Goal: Navigation & Orientation: Find specific page/section

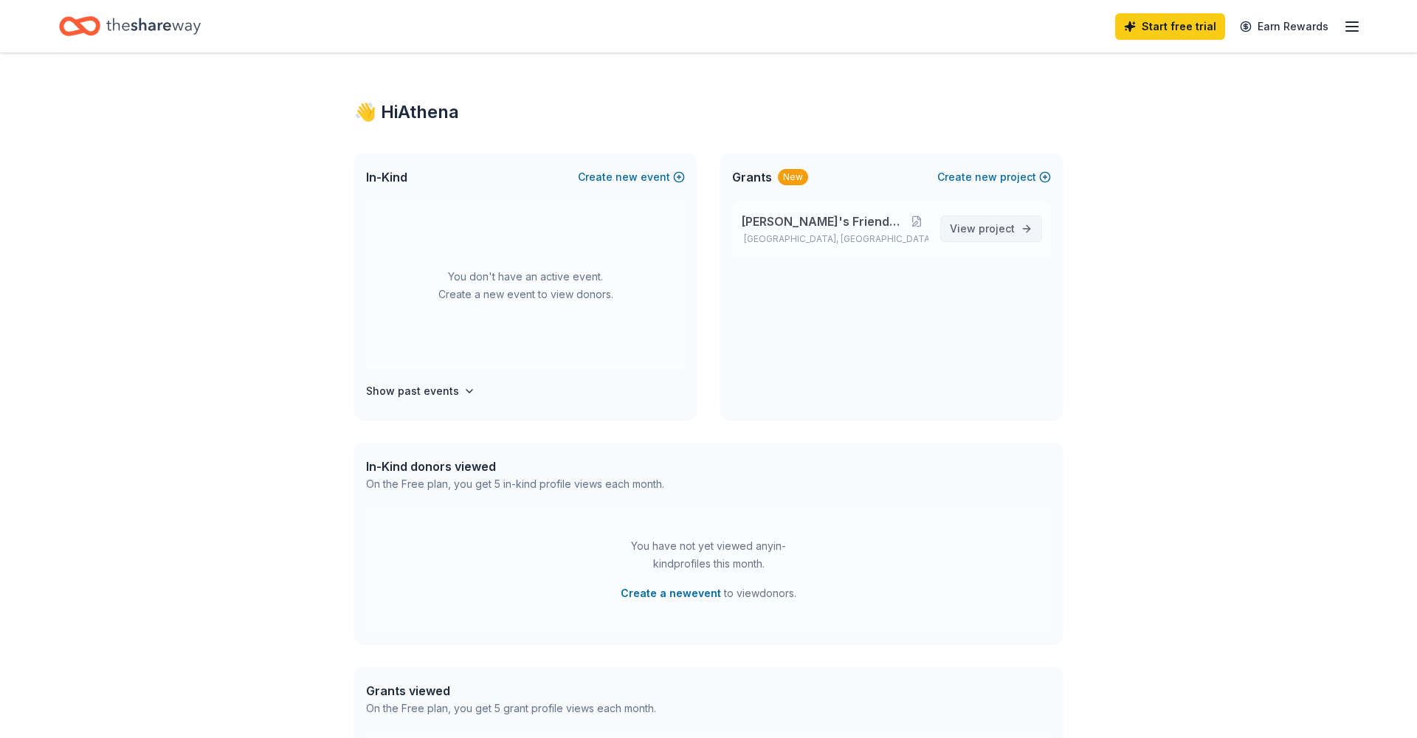
click at [980, 227] on span "View project" at bounding box center [982, 229] width 65 height 18
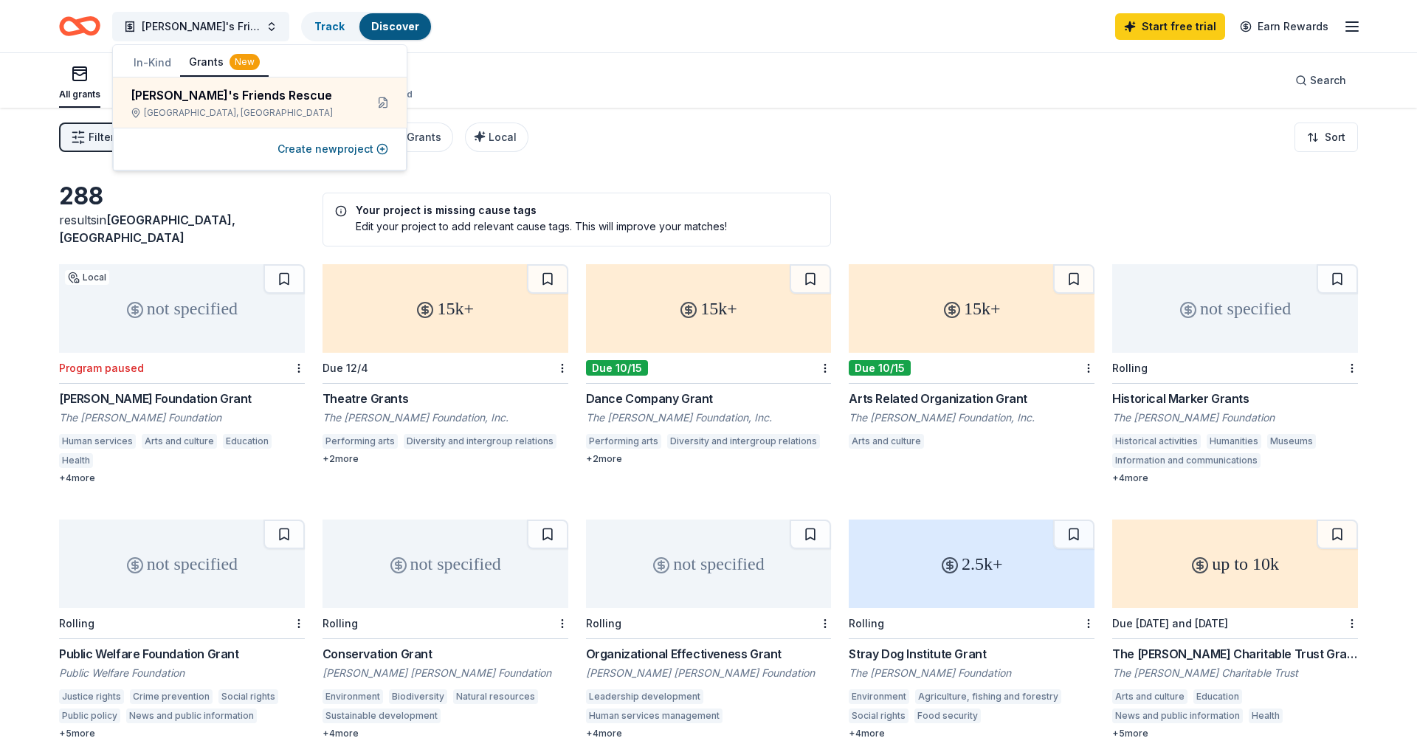
click at [489, 76] on div "All grants ≤ $5k $5k to $20k > $20k Unspecified Search" at bounding box center [708, 80] width 1299 height 55
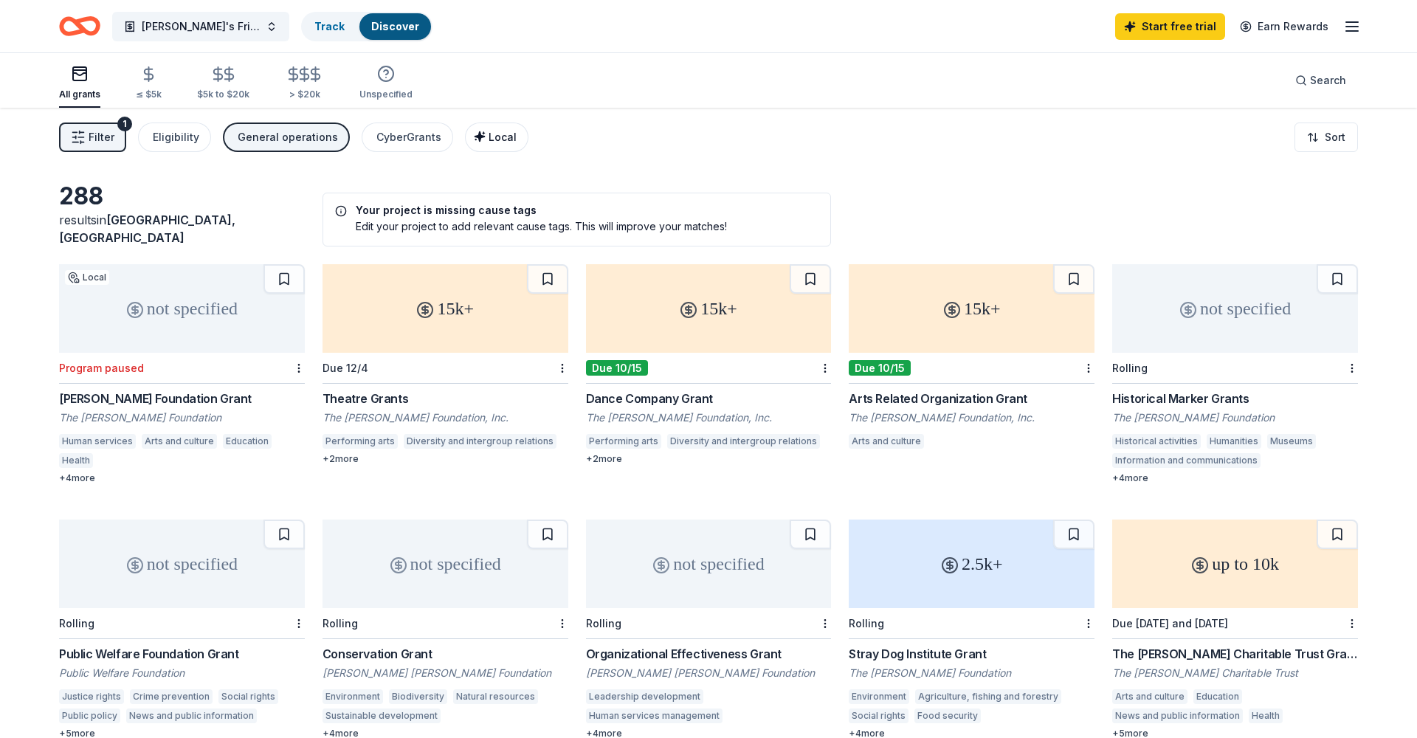
click at [489, 137] on span "Local" at bounding box center [503, 137] width 28 height 13
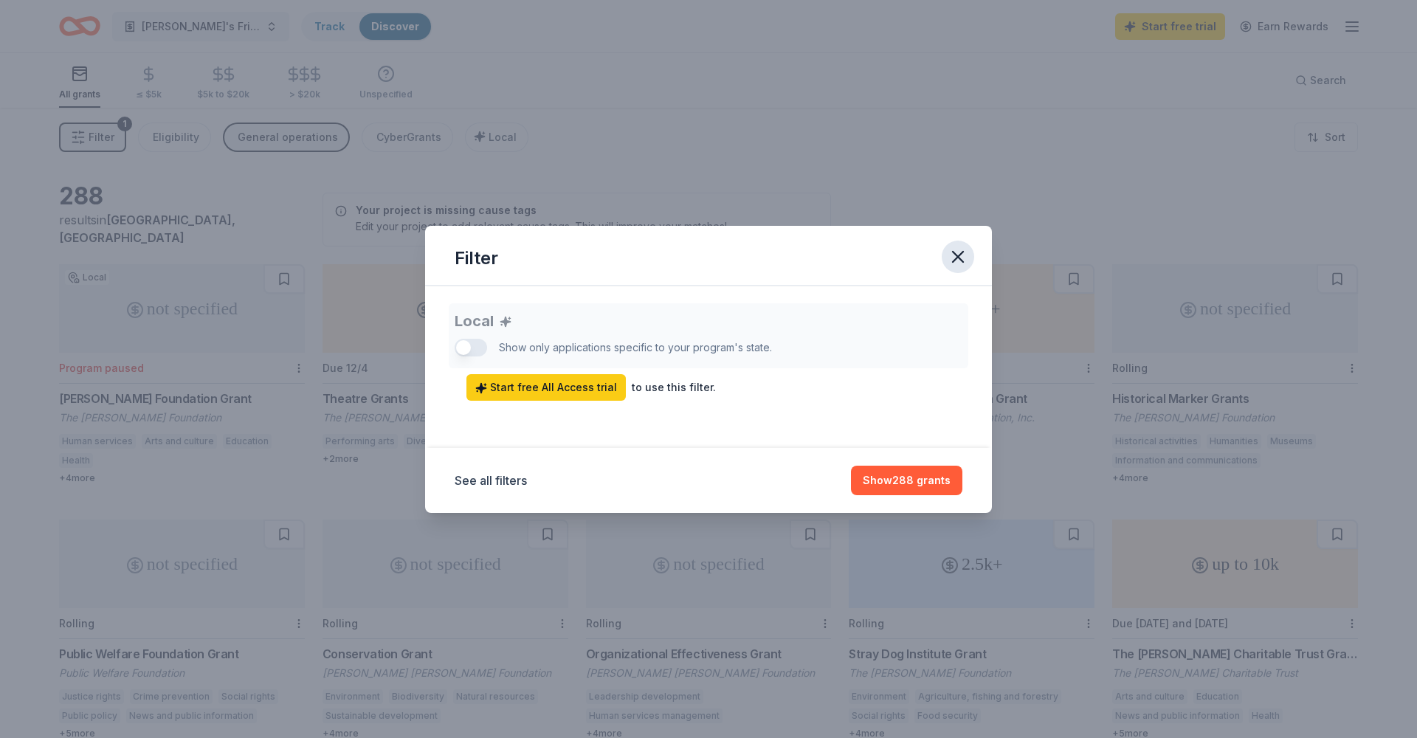
click at [955, 256] on icon "button" at bounding box center [958, 257] width 21 height 21
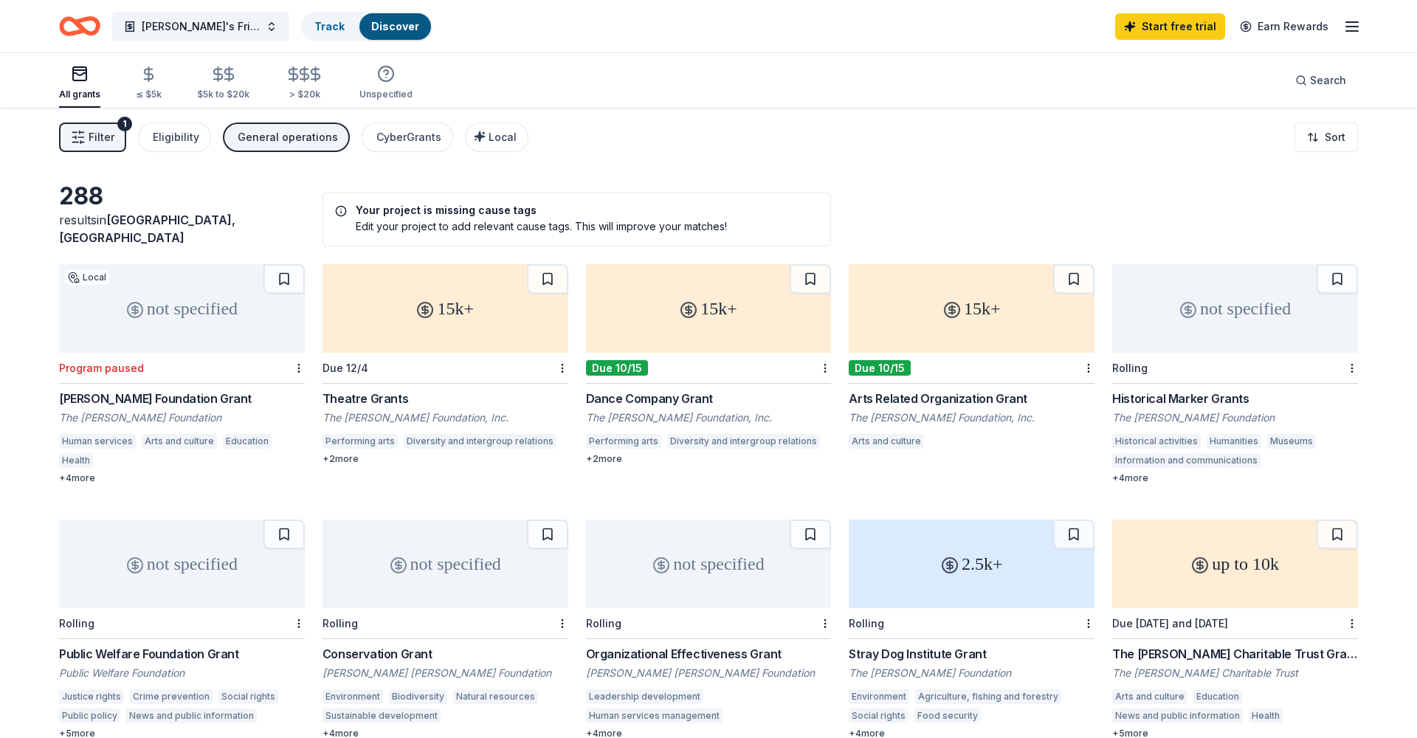
click at [86, 23] on icon "Home" at bounding box center [79, 26] width 41 height 35
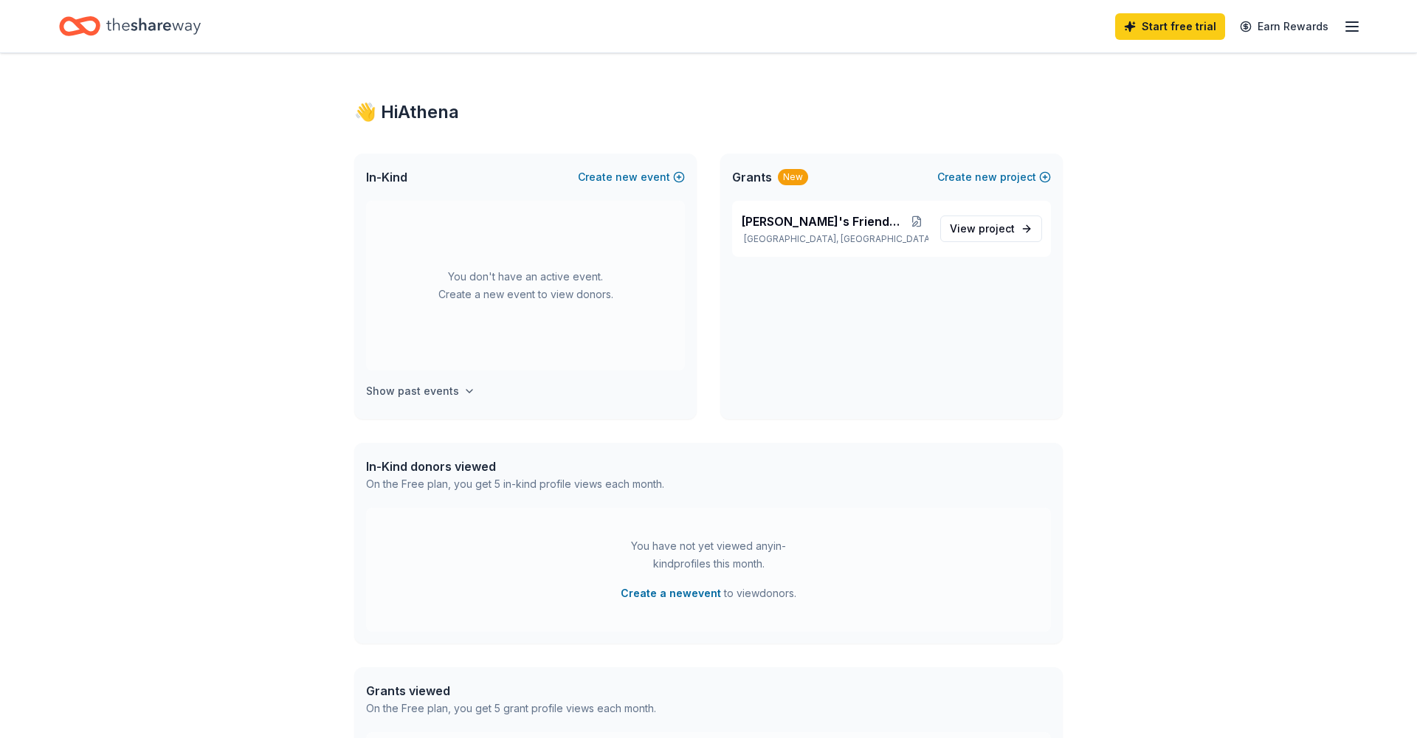
click at [465, 387] on icon "button" at bounding box center [470, 391] width 12 height 12
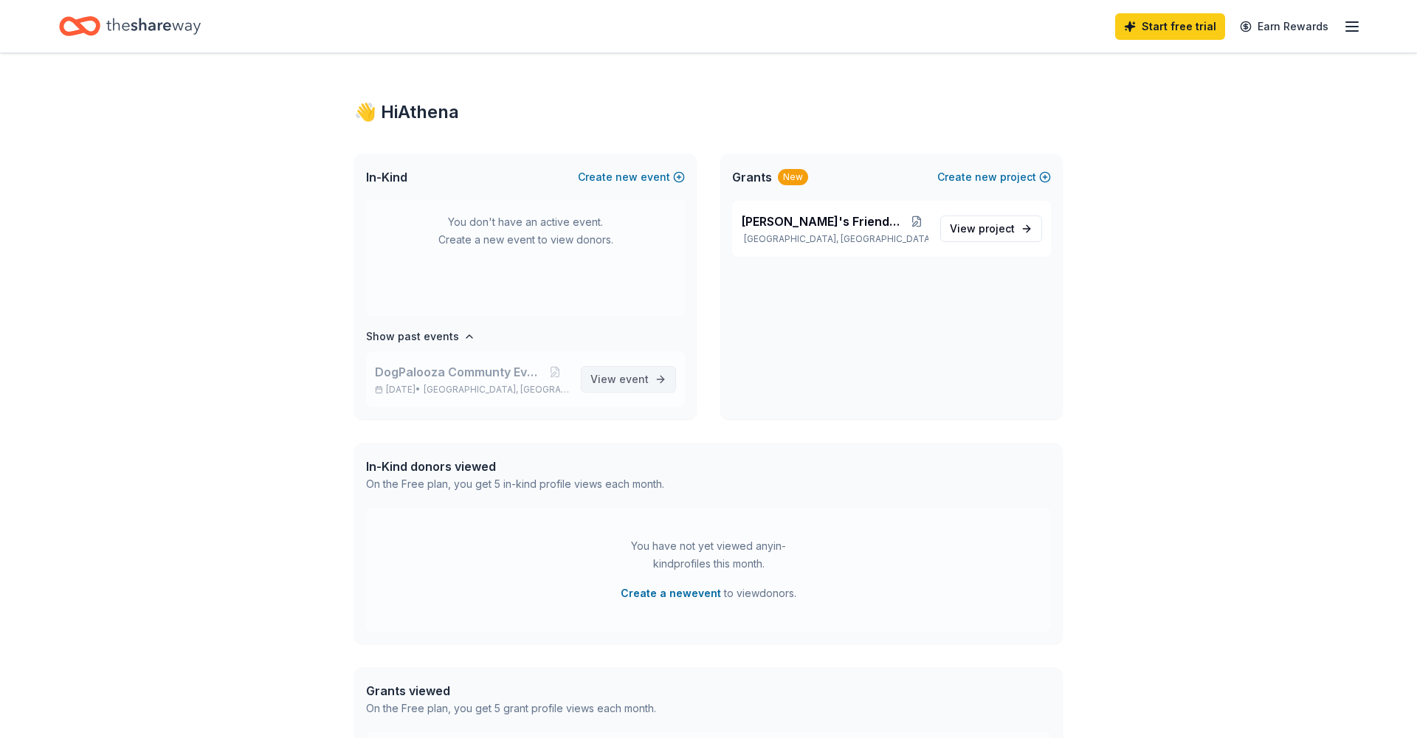
click at [633, 379] on span "event" at bounding box center [634, 379] width 30 height 13
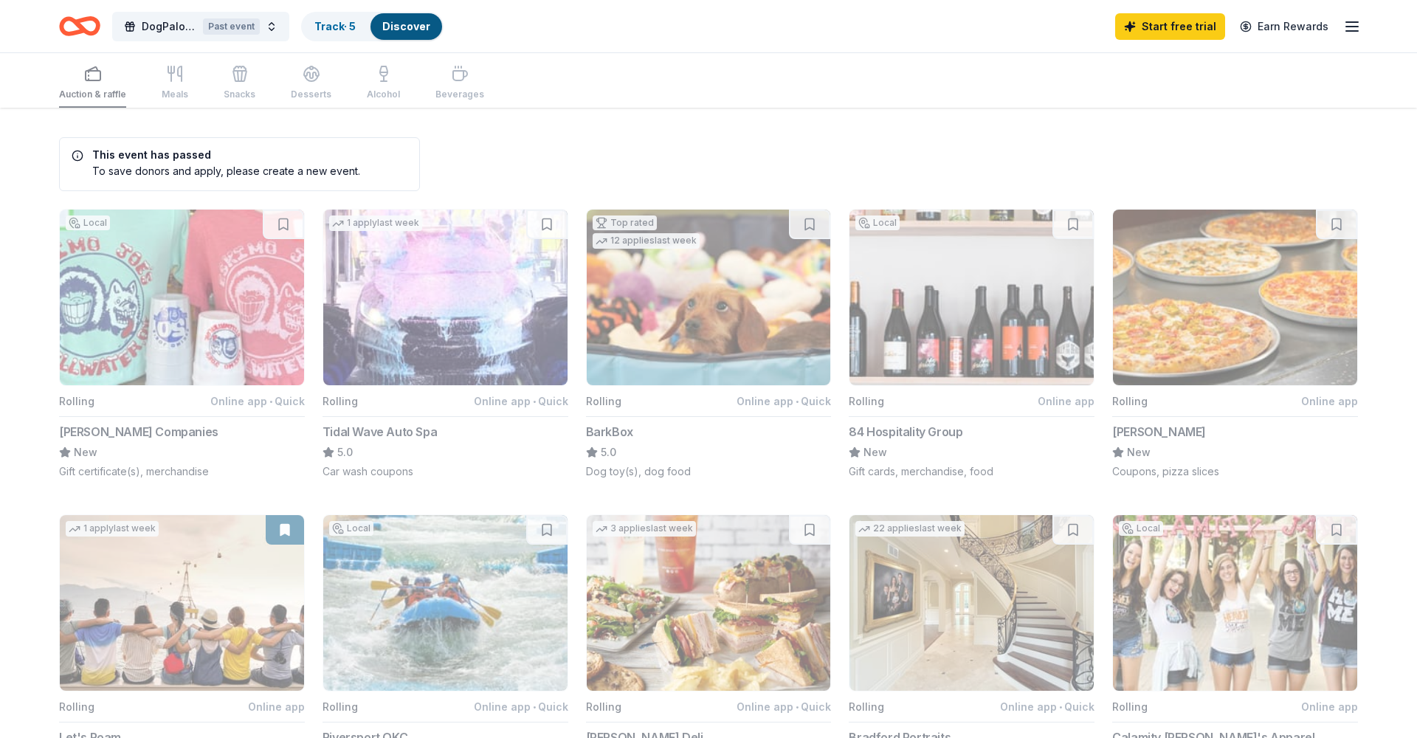
click at [96, 21] on icon "Home" at bounding box center [86, 25] width 23 height 15
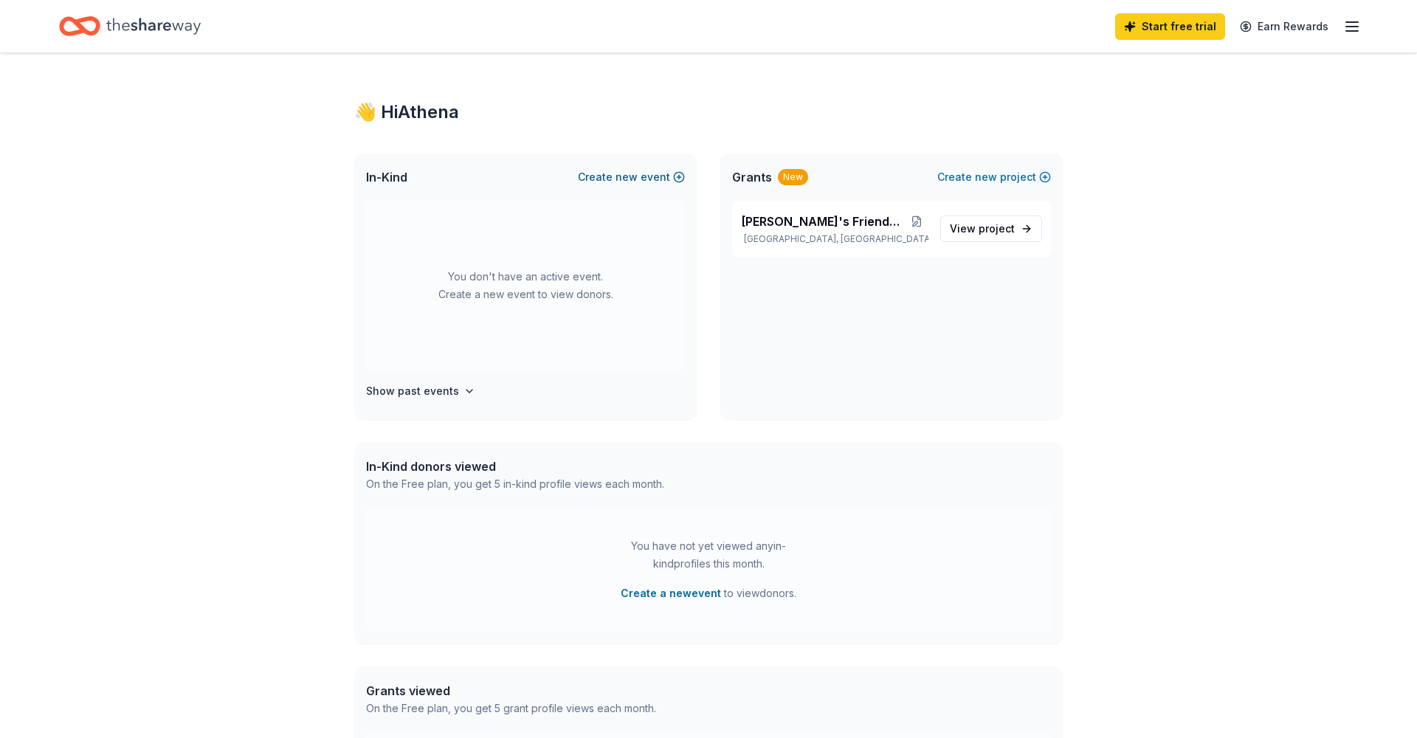
click at [633, 176] on span "new" at bounding box center [627, 177] width 22 height 18
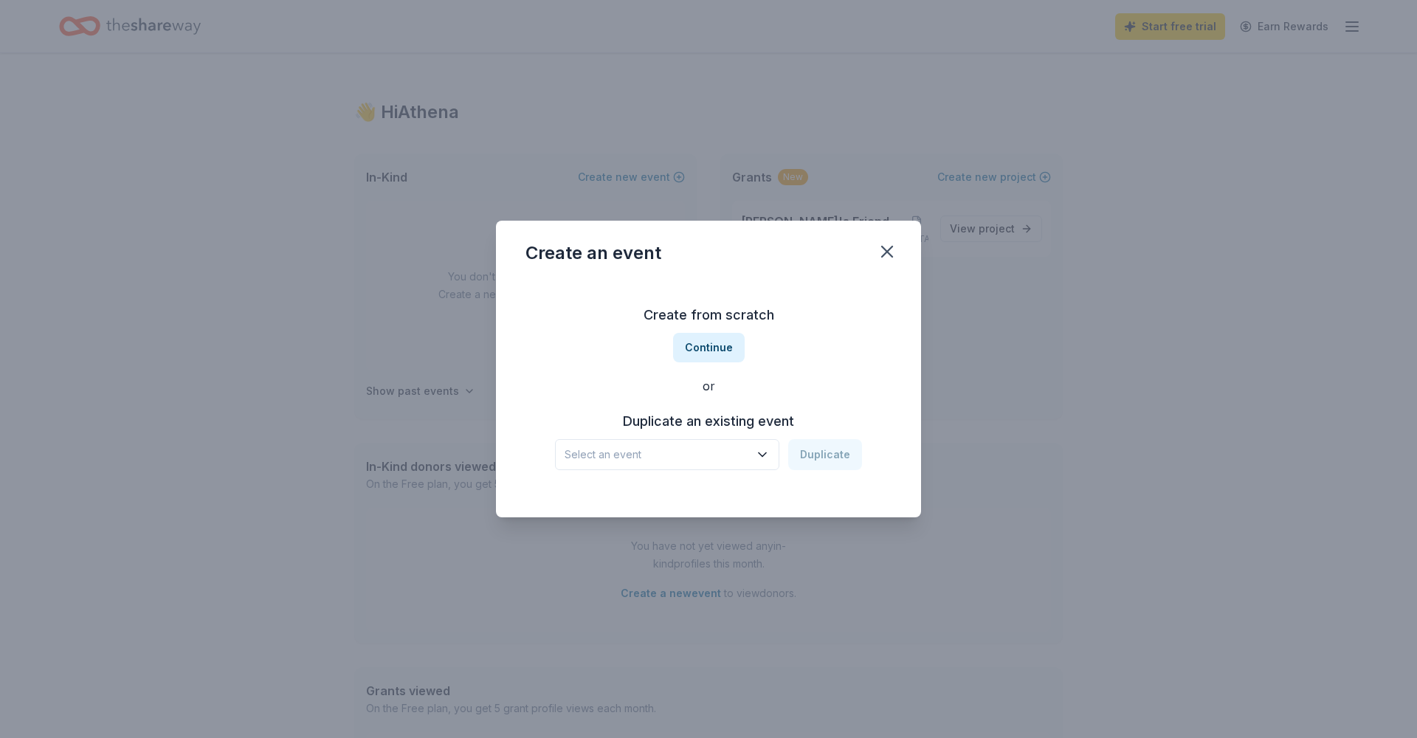
click at [766, 457] on icon "button" at bounding box center [762, 455] width 7 height 4
click at [684, 499] on div "DogPalooza Communty Event" at bounding box center [647, 495] width 152 height 18
click at [814, 462] on button "Duplicate" at bounding box center [825, 454] width 74 height 31
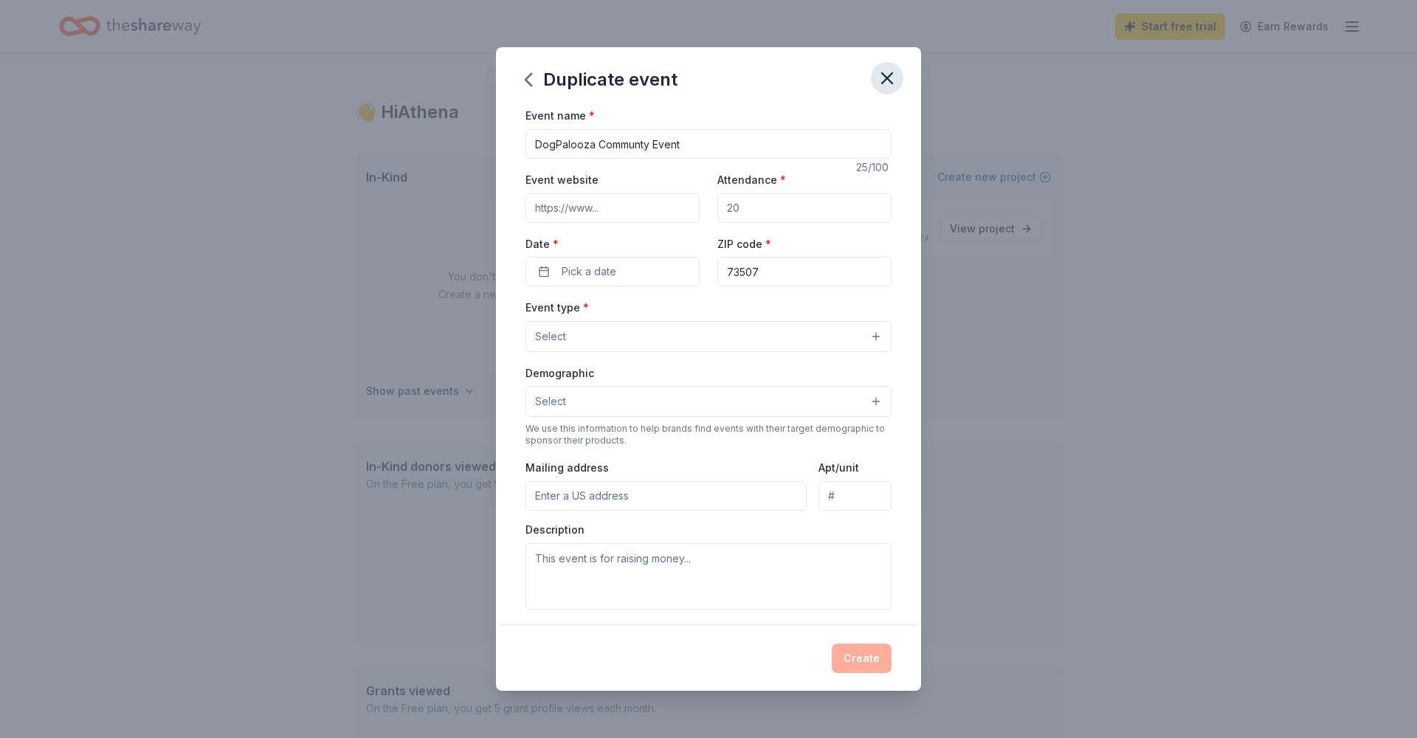
click at [884, 82] on icon "button" at bounding box center [887, 78] width 10 height 10
